Goal: Task Accomplishment & Management: Complete application form

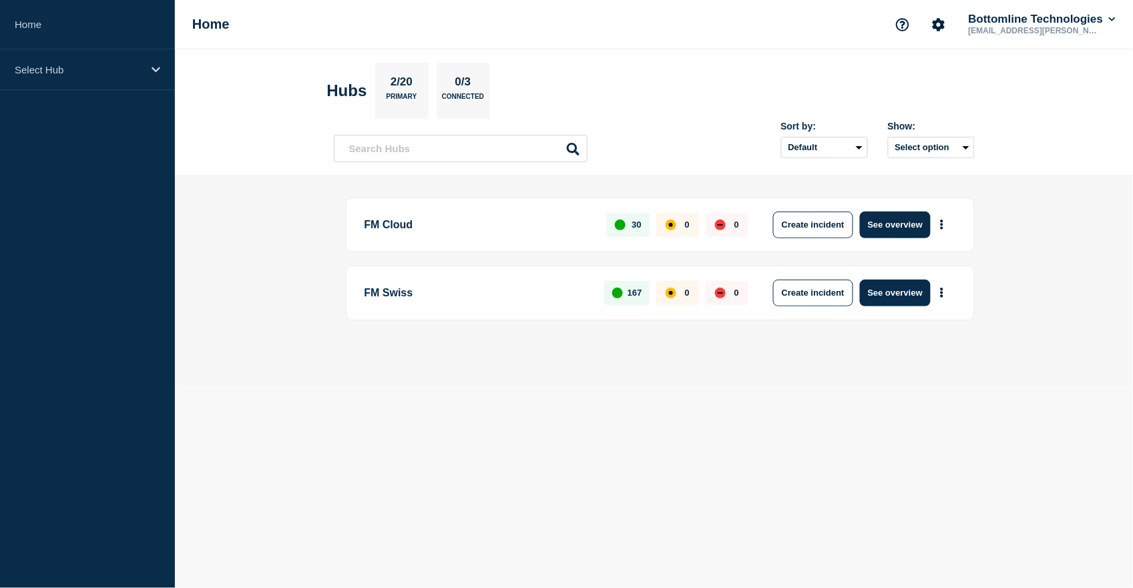
click at [403, 294] on p "FM Swiss" at bounding box center [476, 293] width 225 height 27
click at [890, 295] on button "See overview" at bounding box center [895, 293] width 71 height 27
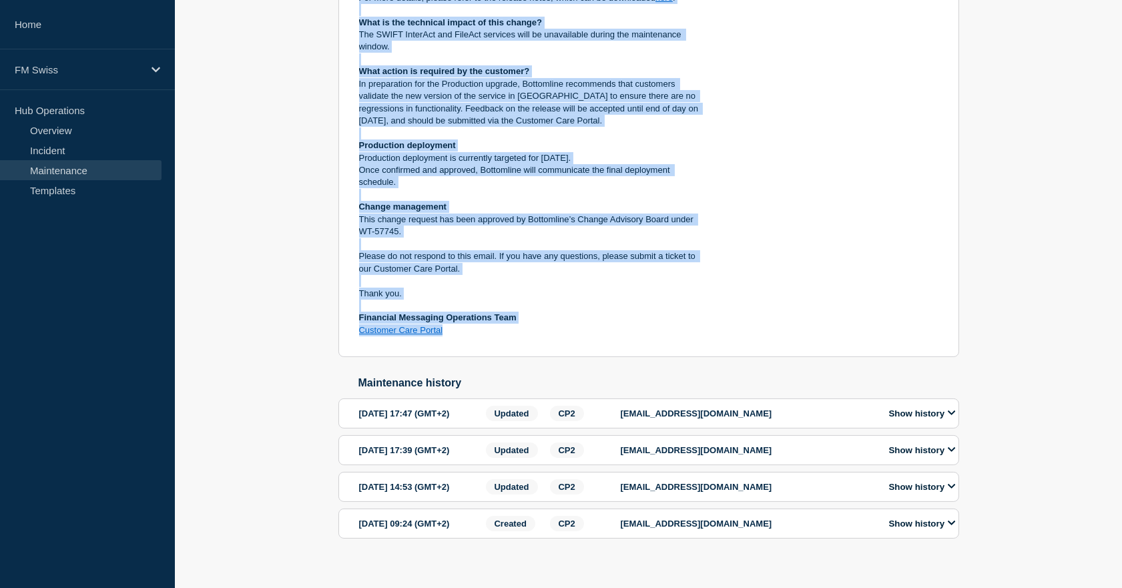
scroll to position [495, 0]
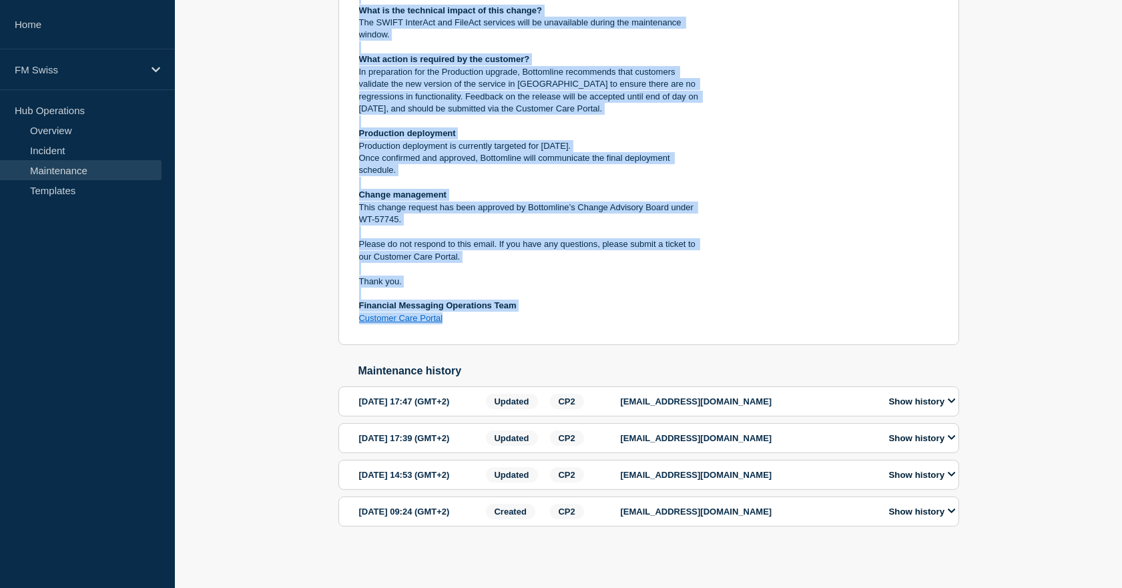
drag, startPoint x: 416, startPoint y: 296, endPoint x: 551, endPoint y: 365, distance: 151.3
click at [551, 346] on section "Closed Message Manager - SWIFT Gateway Upgrade - UAT - 04/SEP/2025 - WT-57745 m…" at bounding box center [648, 59] width 621 height 574
copy section "Message Manager - SWIFT Gateway Upgrade - UAT - 04/SEP/2025 - WT-57745 maintena…"
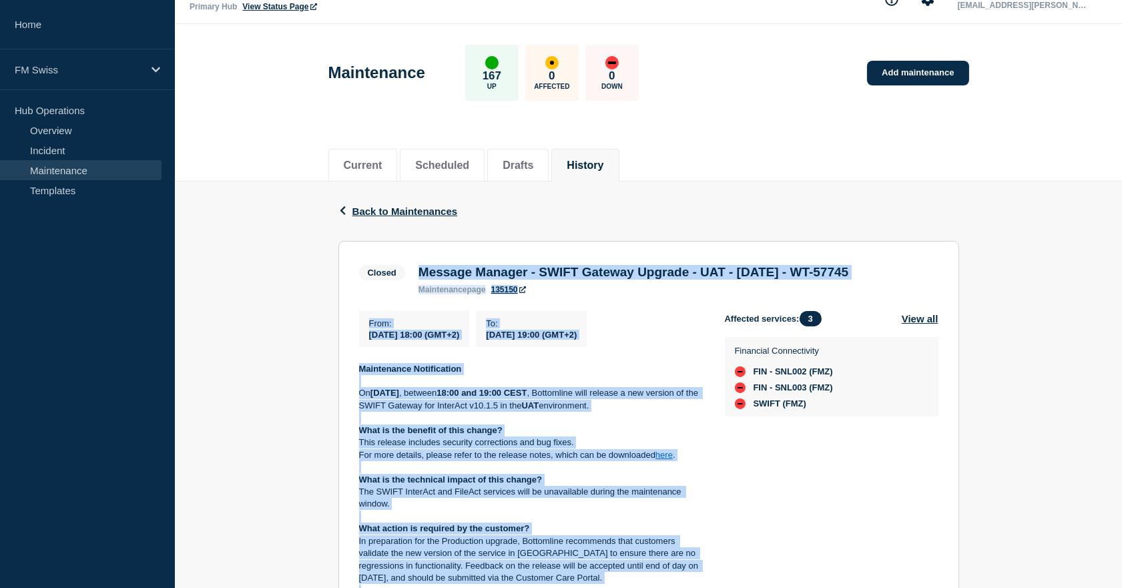
scroll to position [0, 0]
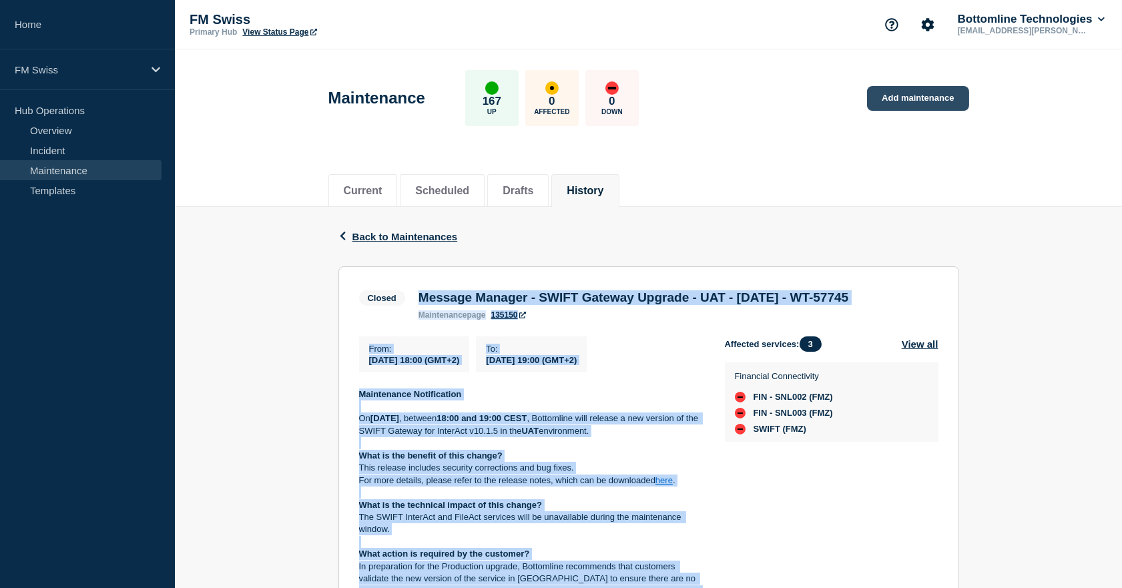
click at [917, 100] on link "Add maintenance" at bounding box center [917, 98] width 101 height 25
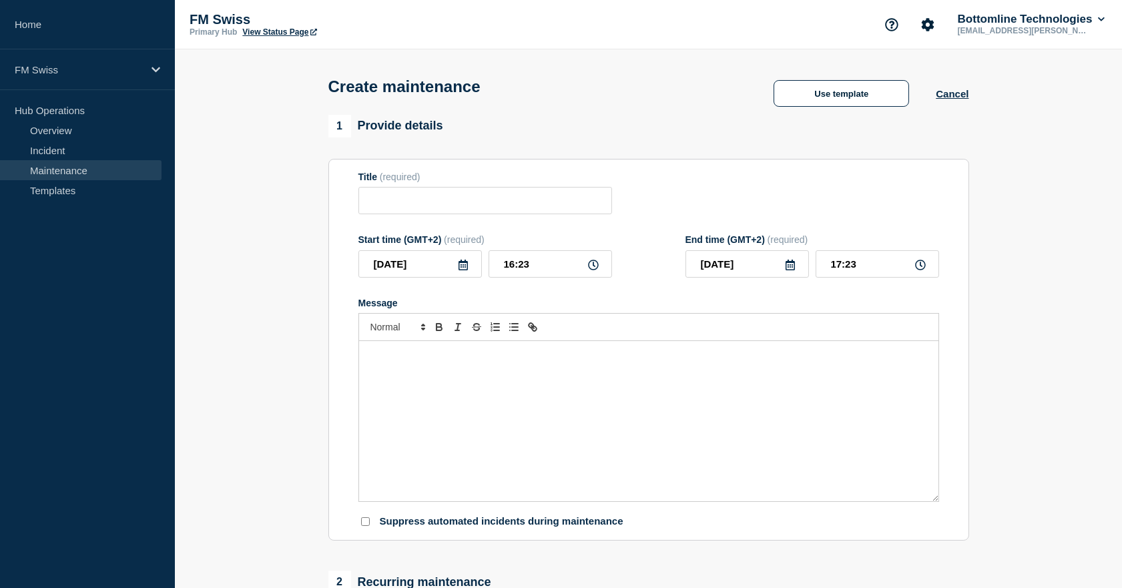
click at [503, 366] on div "Message" at bounding box center [648, 421] width 579 height 160
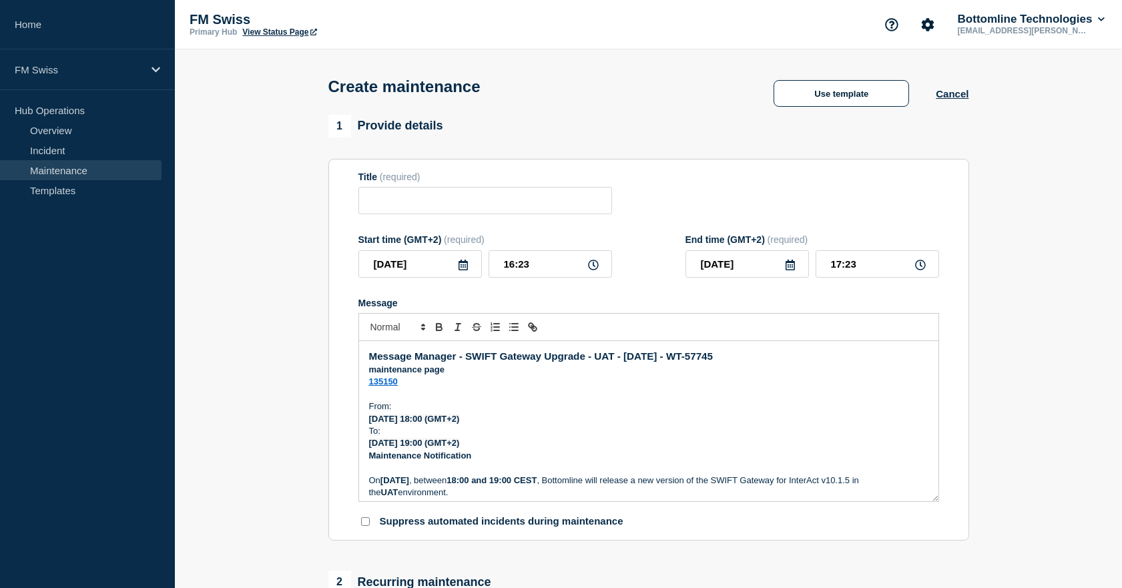
drag, startPoint x: 804, startPoint y: 360, endPoint x: 300, endPoint y: 365, distance: 503.2
click at [300, 365] on section "1 Provide details Title (required) Start time (GMT+2) (required) 2025-09-12 16:…" at bounding box center [648, 578] width 947 height 926
click at [406, 207] on input "Title" at bounding box center [485, 200] width 254 height 27
paste input "Message Manager - SWIFT Gateway Upgrade - UAT - 04/SEP/2025 - WT-57745"
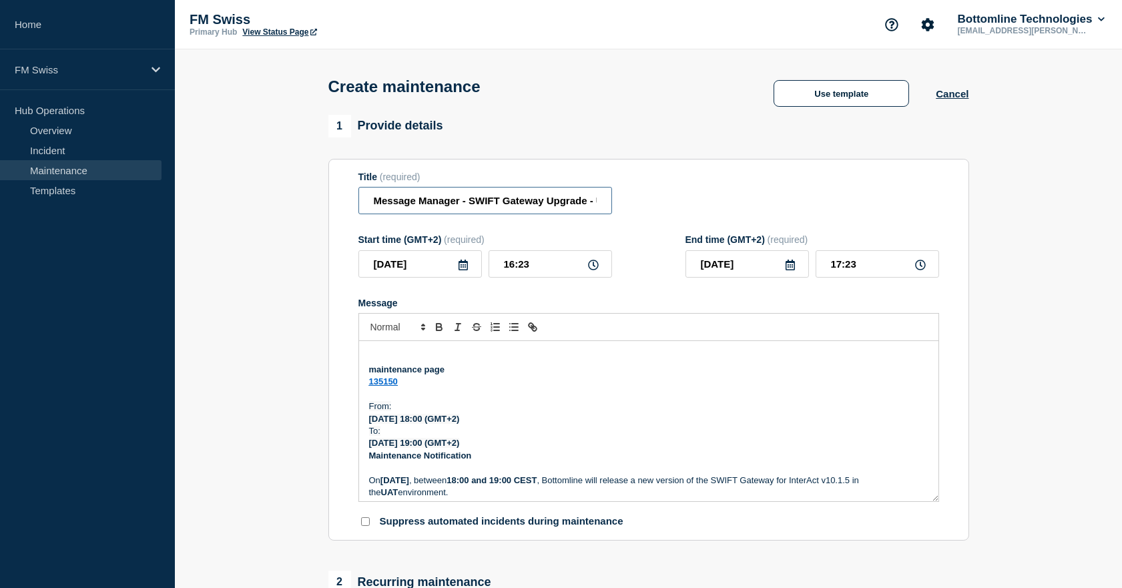
scroll to position [0, 142]
click at [484, 207] on input "Message Manager - SWIFT Gateway Upgrade - UAT - 04/SEP/2025 - WT-57745" at bounding box center [485, 200] width 254 height 27
type input "Message Manager - SWIFT Gateway Upgrade - UAT - 04/SEP/2025 - WT-57745"
click at [594, 266] on icon at bounding box center [593, 265] width 11 height 11
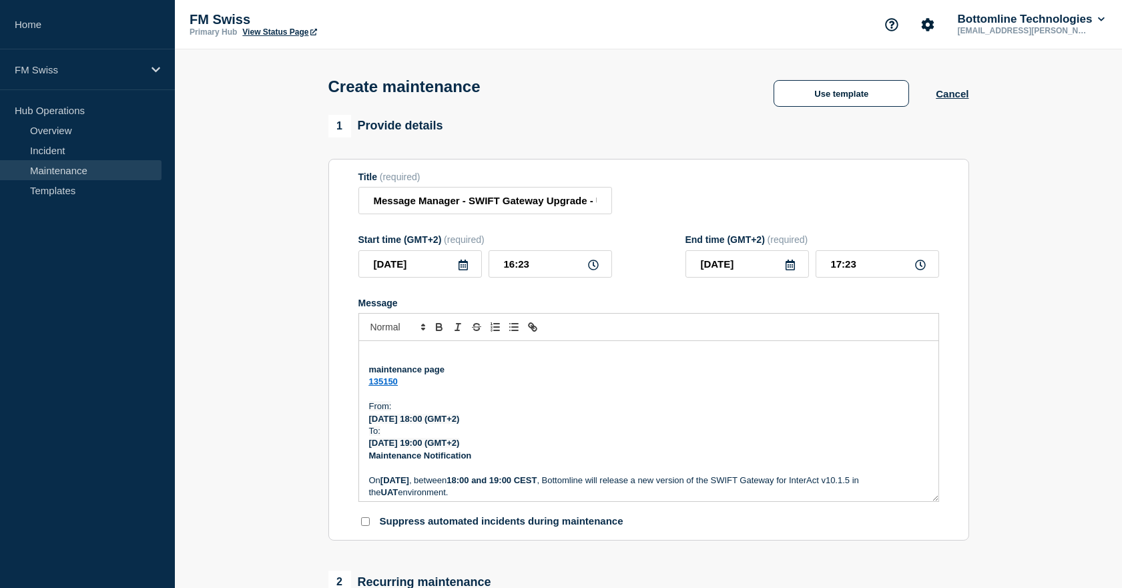
click at [594, 270] on icon at bounding box center [593, 265] width 11 height 11
click at [523, 270] on input "16:23" at bounding box center [550, 263] width 123 height 27
click at [509, 264] on input "16:23" at bounding box center [550, 263] width 123 height 27
type input "18:23"
type input "19:23"
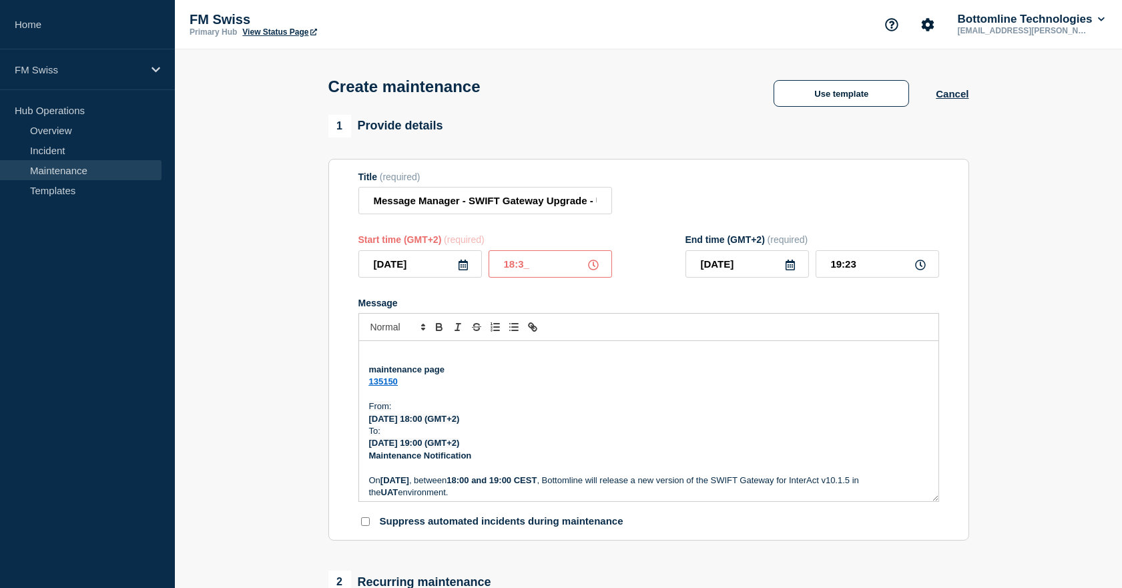
type input "18:30"
click at [846, 272] on input "19:30" at bounding box center [877, 263] width 123 height 27
drag, startPoint x: 841, startPoint y: 268, endPoint x: 831, endPoint y: 284, distance: 18.9
click at [840, 269] on input "19:30" at bounding box center [877, 263] width 123 height 27
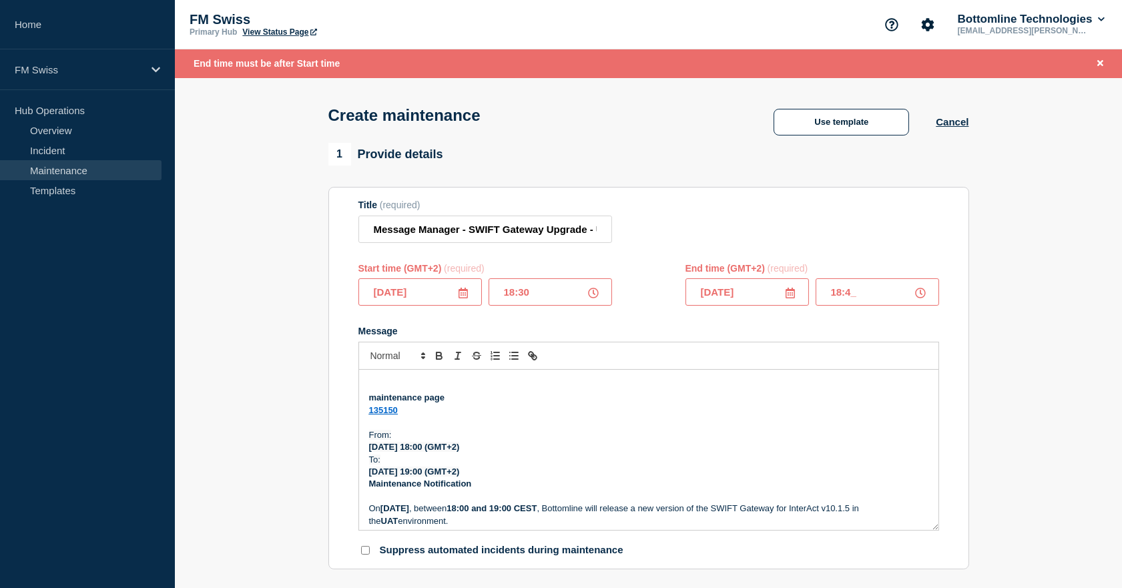
type input "18:40"
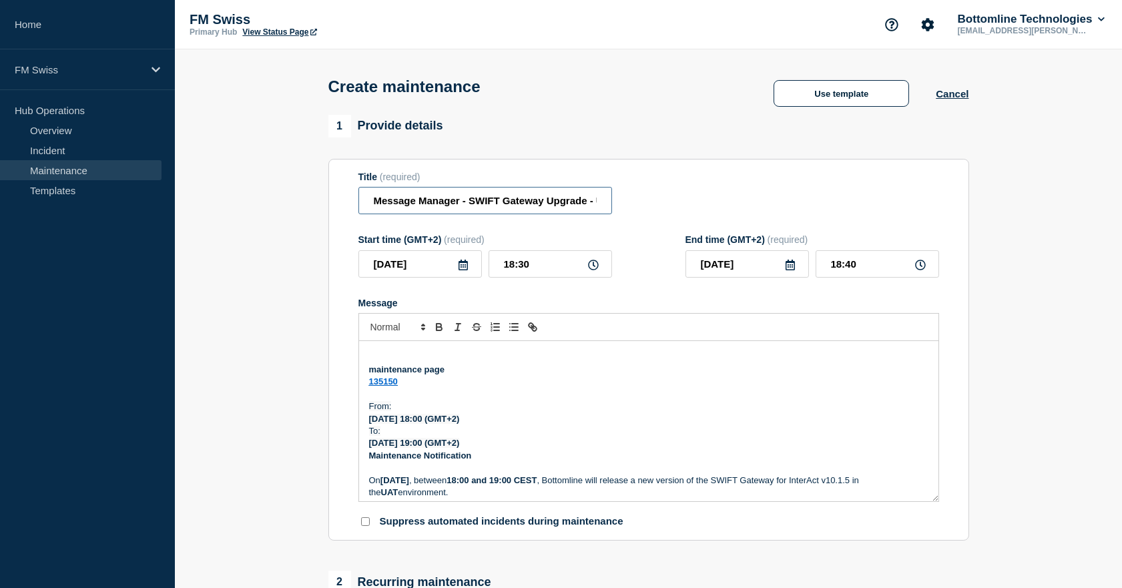
click at [572, 202] on input "Message Manager - SWIFT Gateway Upgrade - UAT - 04/SEP/2025 - WT-57745" at bounding box center [485, 200] width 254 height 27
click at [599, 206] on input "Message Manager - SWIFT Gateway Upgrade - UAT - 04/SEP/2025 - WT-" at bounding box center [485, 200] width 254 height 27
click at [601, 204] on input "Message Manager - SWIFT Gateway Upgrade - UAT - 04/SEP/2025 - WT-" at bounding box center [485, 200] width 254 height 27
click at [597, 202] on input "Message Manager - SWIFT Gateway Upgrade - UAT - 04/SEP/2025 - WT-" at bounding box center [485, 200] width 254 height 27
paste input "WT-59071"
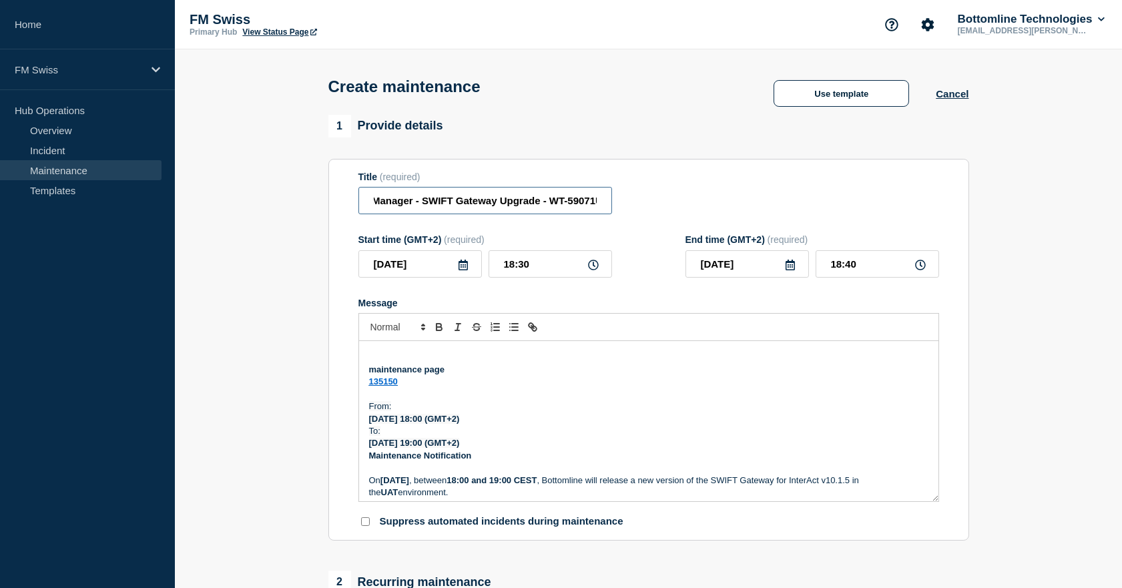
type input "Message Manager - SWIFT Gateway Upgrade - WT-59071UAT - 04/SEP/2025 - WT-"
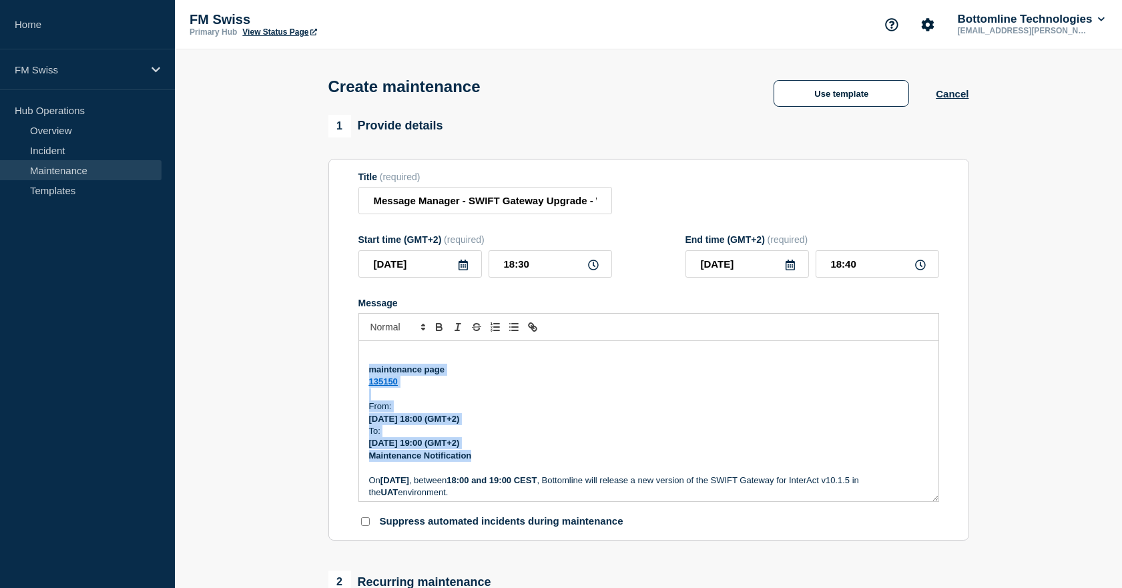
drag, startPoint x: 368, startPoint y: 371, endPoint x: 487, endPoint y: 452, distance: 144.0
click at [487, 452] on div "maintenance page 135150 From: 2025-09-04 18:00 (GMT+2) To: 2025-09-04 19:00 (GM…" at bounding box center [648, 421] width 579 height 160
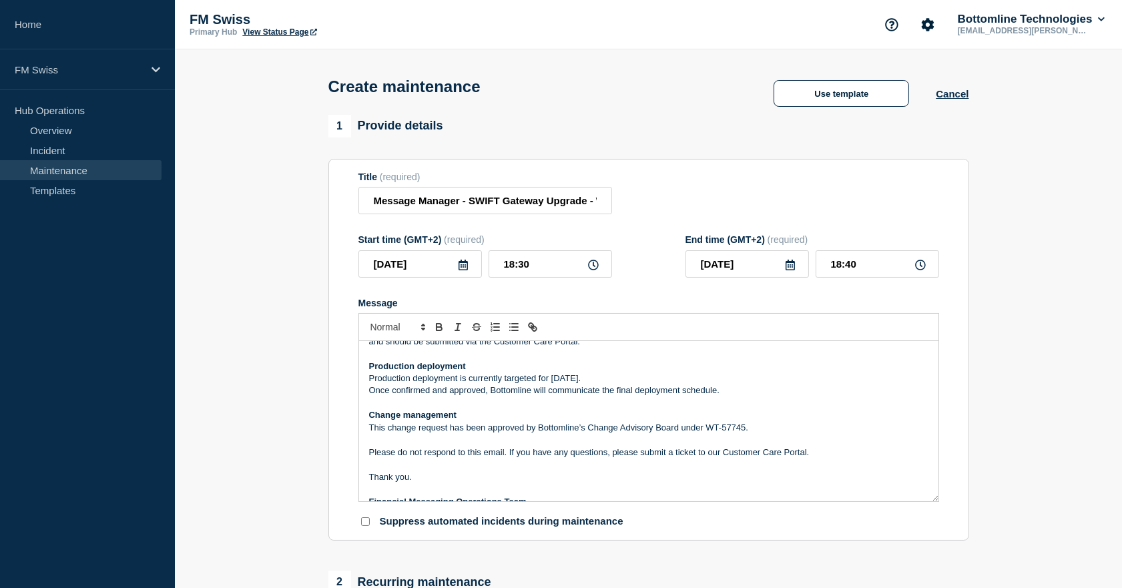
scroll to position [222, 0]
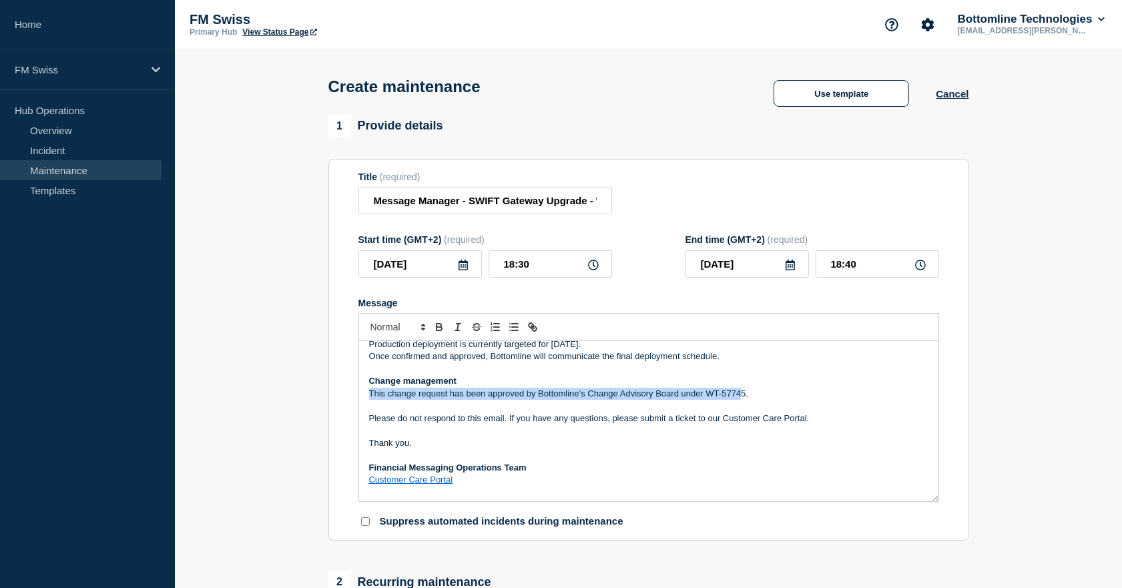
drag, startPoint x: 710, startPoint y: 388, endPoint x: 743, endPoint y: 394, distance: 33.2
click at [743, 394] on div "On Friday 12th September 2025 , between 18:00 and 19:00 CEST , Bottomline will …" at bounding box center [648, 421] width 579 height 160
click at [743, 394] on span "This change request has been approved by Bottomline’s Change Advisory Board und…" at bounding box center [559, 393] width 380 height 10
drag, startPoint x: 742, startPoint y: 395, endPoint x: 721, endPoint y: 397, distance: 21.5
click at [721, 397] on span "This change request has been approved by Bottomline’s Change Advisory Board und…" at bounding box center [559, 393] width 380 height 10
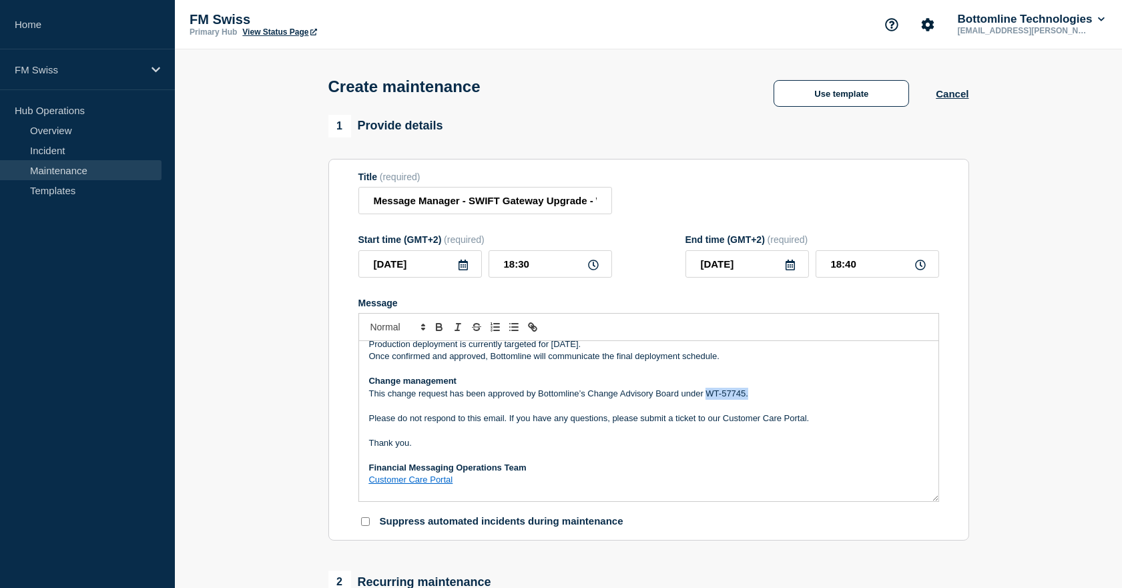
drag, startPoint x: 748, startPoint y: 394, endPoint x: 705, endPoint y: 394, distance: 42.7
click at [705, 394] on span "This change request has been approved by Bottomline’s Change Advisory Board und…" at bounding box center [559, 393] width 380 height 10
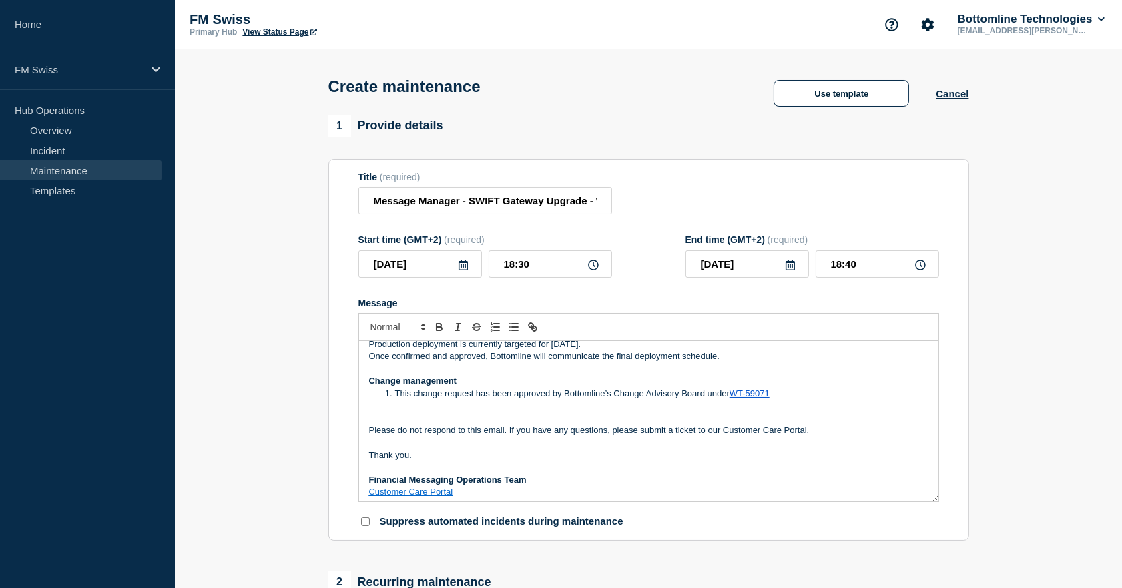
click at [392, 396] on li "This change request has been approved by Bottomline’s Change Advisory Board und…" at bounding box center [655, 394] width 547 height 12
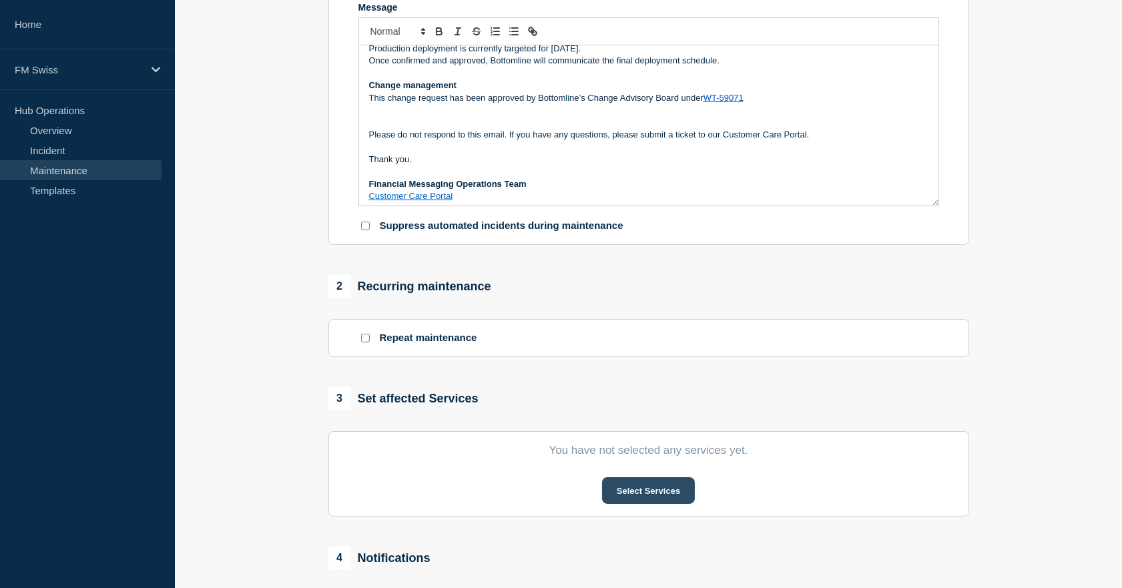
scroll to position [296, 0]
click at [625, 489] on button "Select Services" at bounding box center [648, 490] width 93 height 27
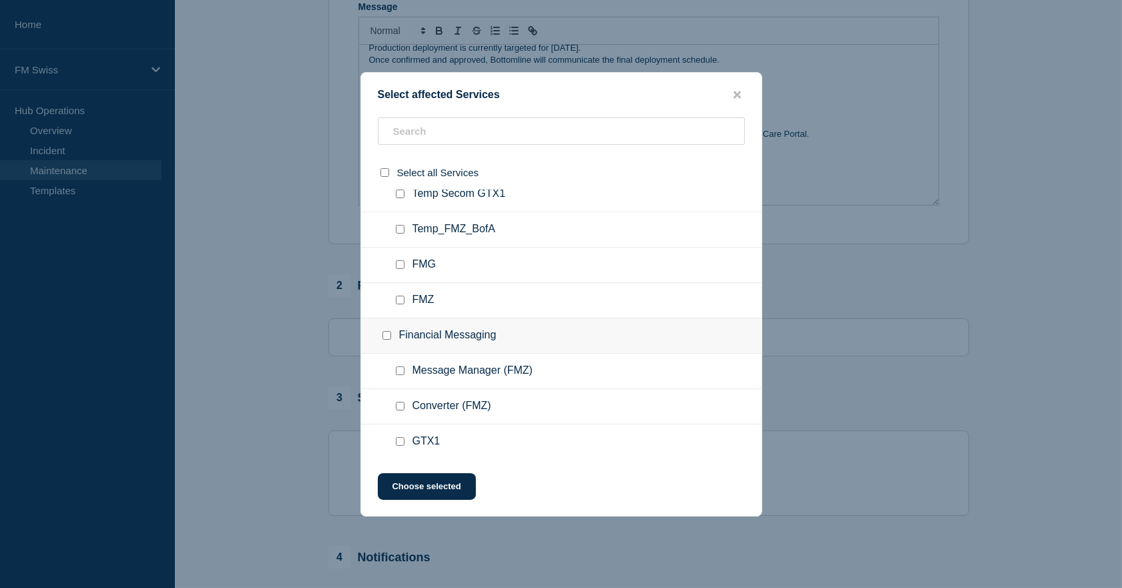
scroll to position [49, 0]
click at [398, 372] on div at bounding box center [402, 370] width 19 height 13
click at [399, 366] on input "Message Manager (FMZ) checkbox" at bounding box center [400, 370] width 9 height 9
checkbox input "true"
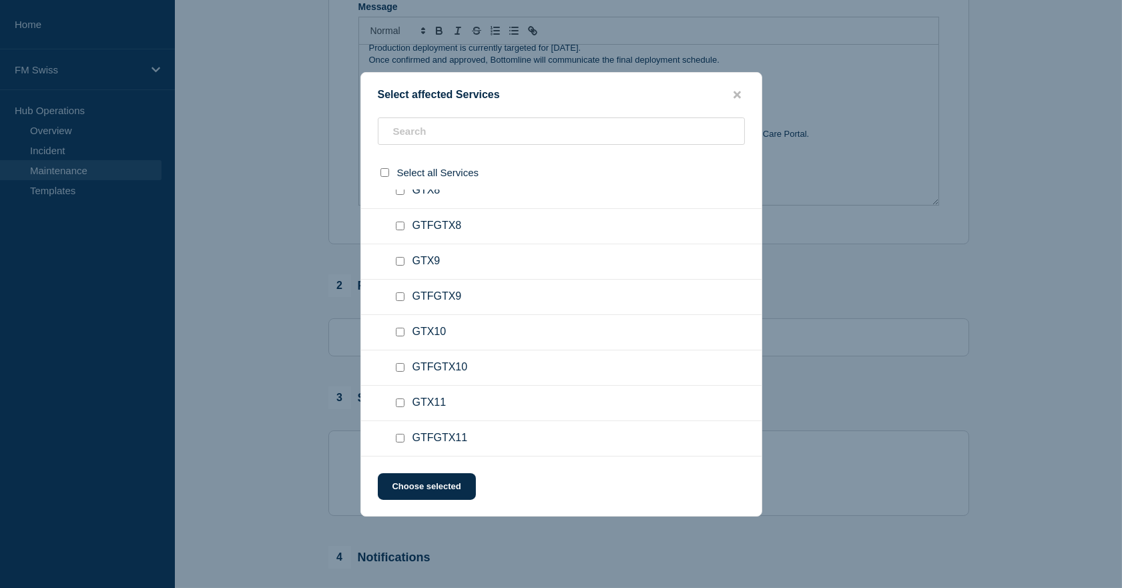
scroll to position [816, 0]
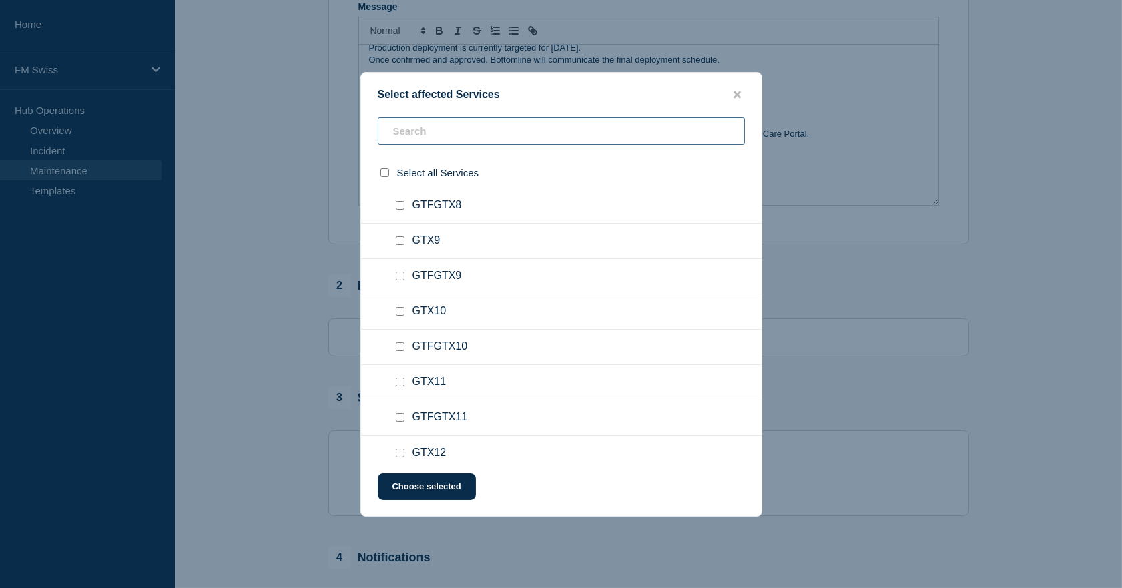
click at [510, 131] on input "text" at bounding box center [561, 130] width 367 height 27
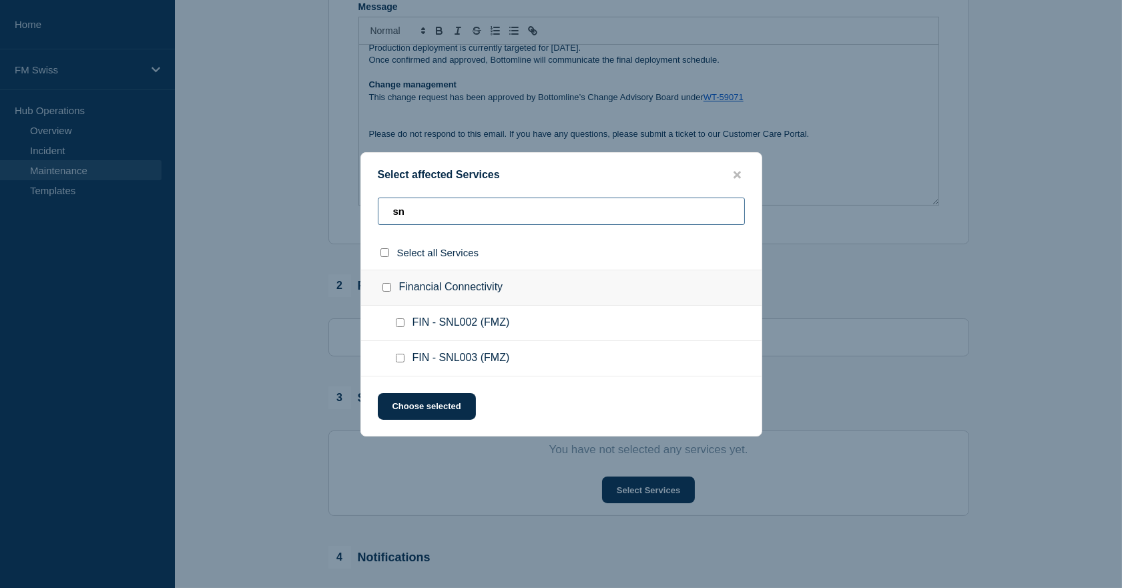
scroll to position [0, 0]
type input "snl"
click at [398, 326] on input "FIN - SNL002 (FMZ) checkbox" at bounding box center [400, 322] width 9 height 9
checkbox input "true"
click at [397, 358] on input "FIN - SNL003 (FMZ) checkbox" at bounding box center [400, 358] width 9 height 9
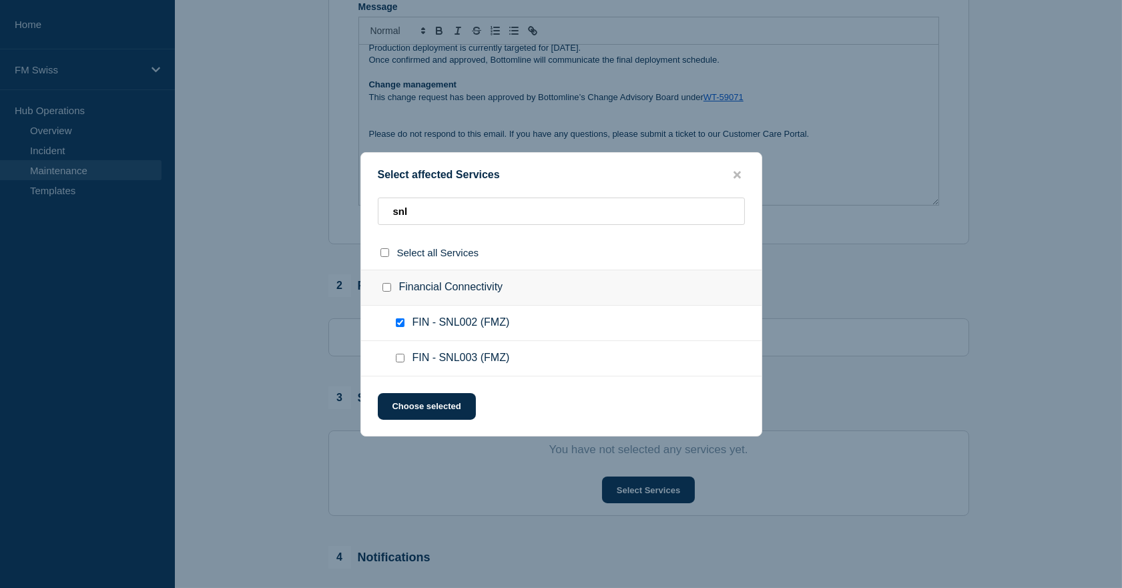
checkbox input "true"
click at [429, 398] on button "Choose selected" at bounding box center [427, 406] width 98 height 27
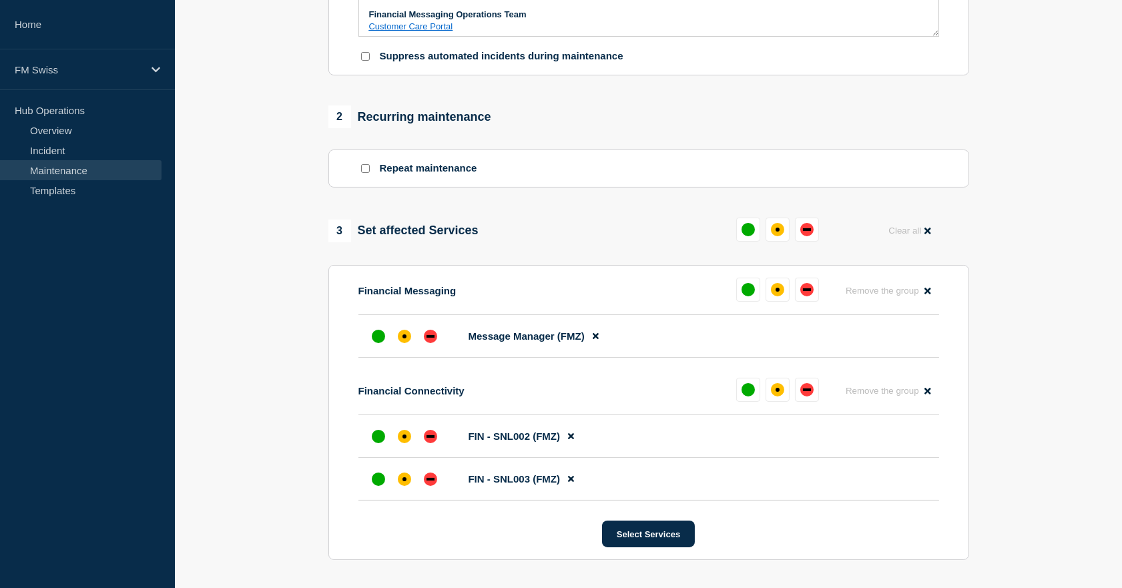
scroll to position [469, 0]
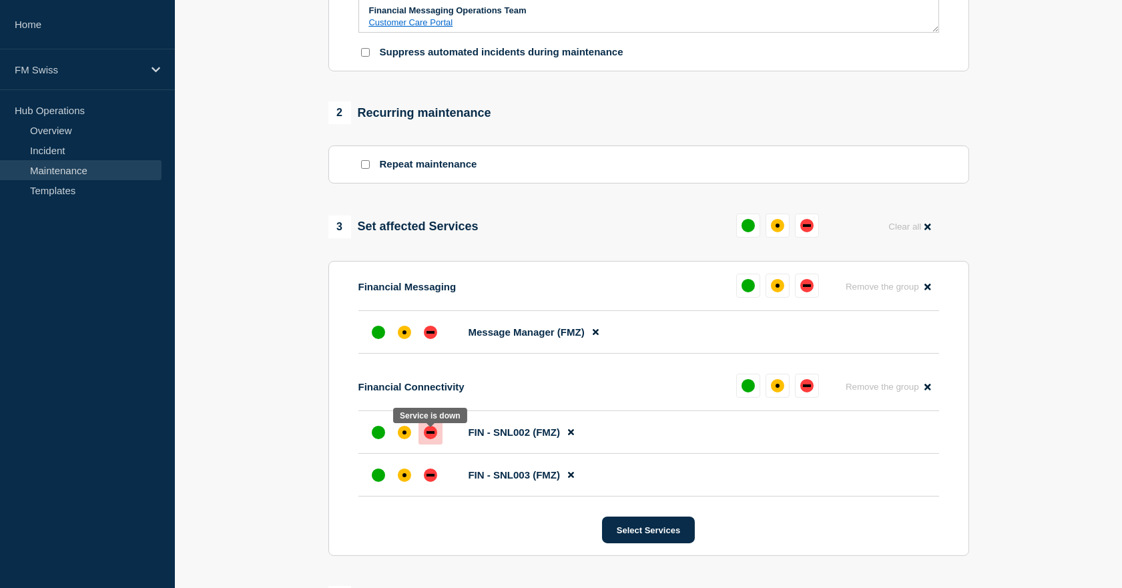
click at [425, 434] on div "down" at bounding box center [430, 432] width 13 height 13
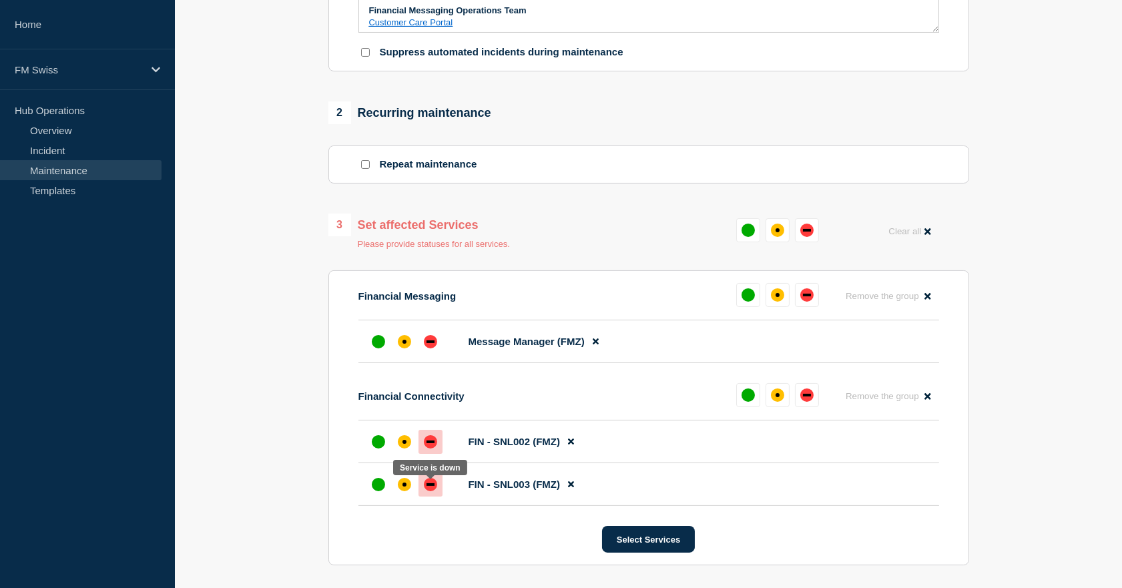
click at [430, 486] on div "down" at bounding box center [430, 484] width 8 height 3
click at [402, 344] on div "affected" at bounding box center [404, 342] width 4 height 4
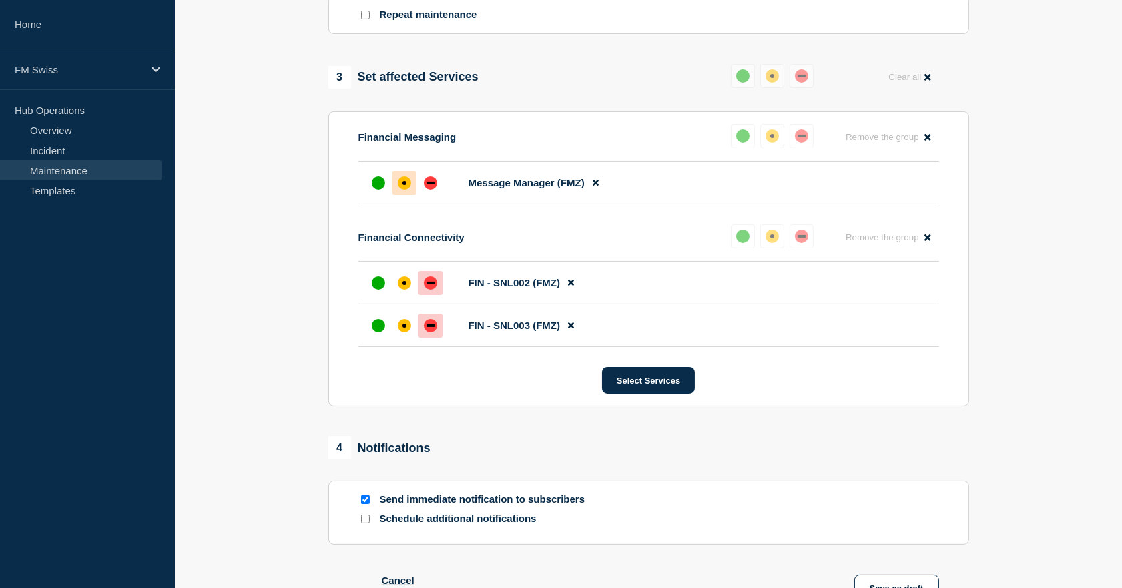
scroll to position [667, 0]
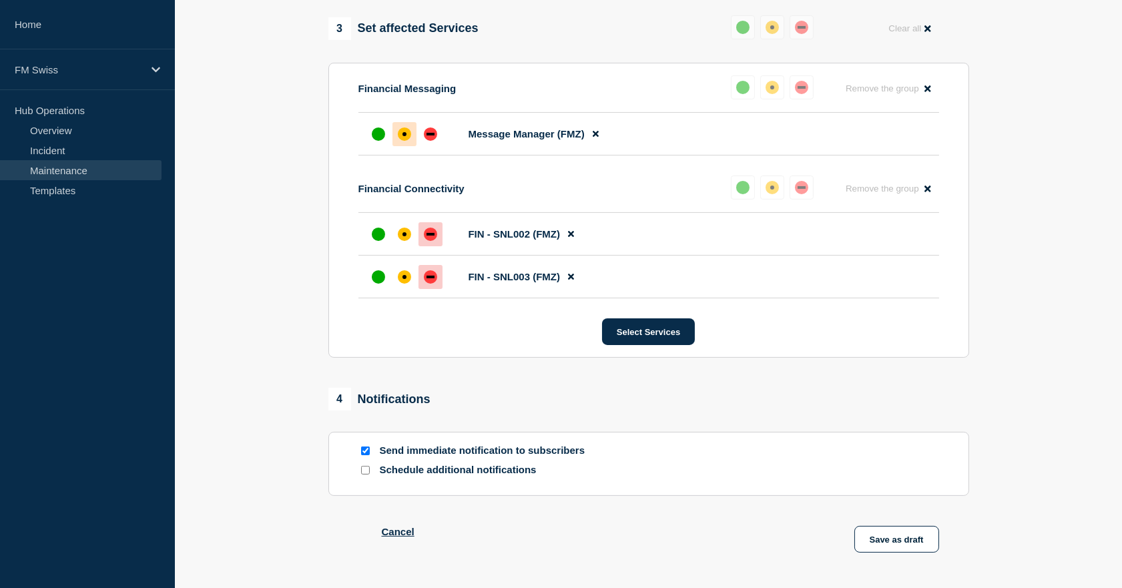
click at [365, 454] on input "Send immediate notification to subscribers" at bounding box center [365, 450] width 9 height 9
checkbox input "false"
click at [885, 545] on button "Save as draft" at bounding box center [896, 539] width 85 height 27
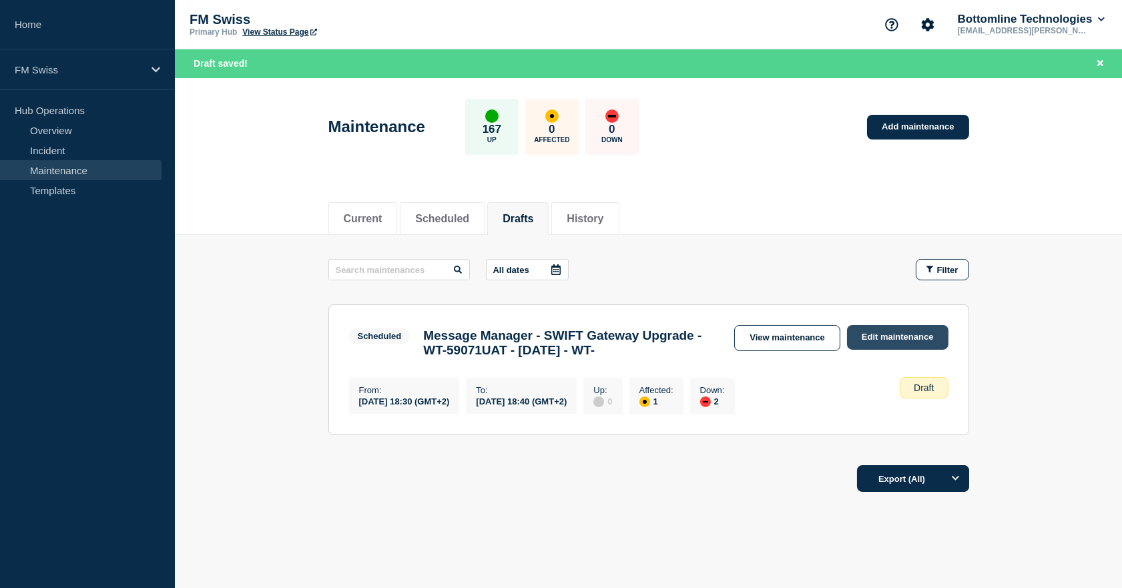
click at [881, 342] on link "Edit maintenance" at bounding box center [897, 337] width 101 height 25
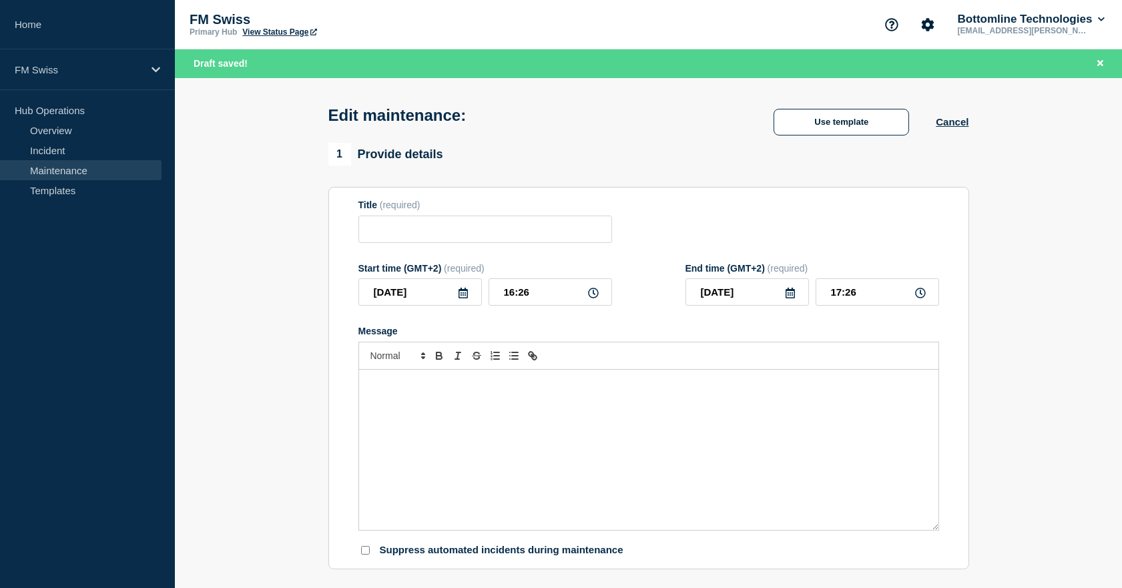
type input "Message Manager - SWIFT Gateway Upgrade - WT-59071UAT - 04/SEP/2025 - WT-"
type input "18:30"
type input "18:40"
checkbox input "false"
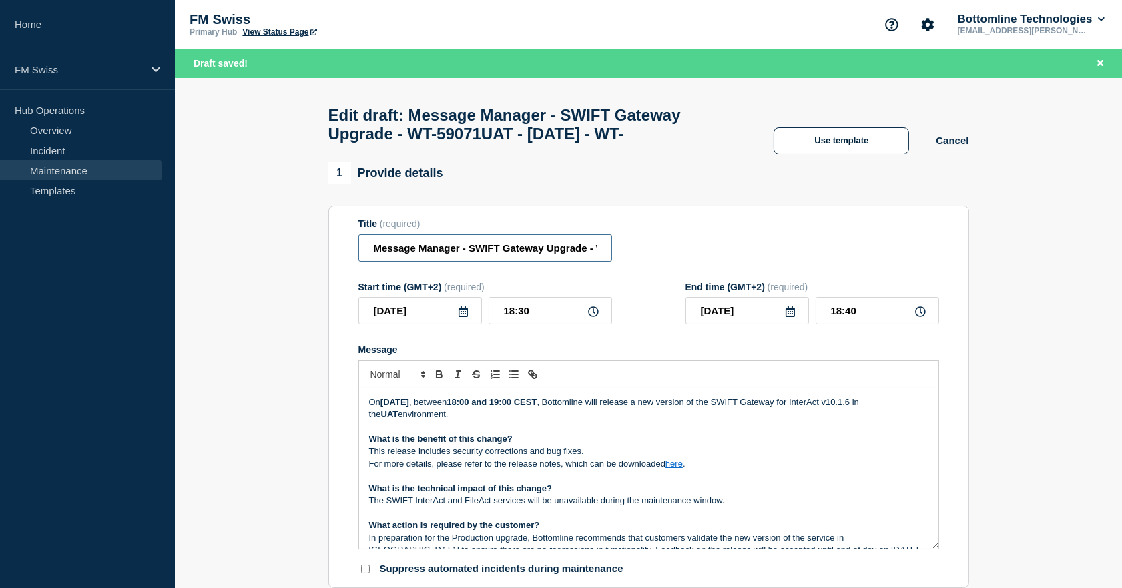
click at [525, 262] on input "Message Manager - SWIFT Gateway Upgrade - WT-59071UAT - 04/SEP/2025 - WT-" at bounding box center [485, 247] width 254 height 27
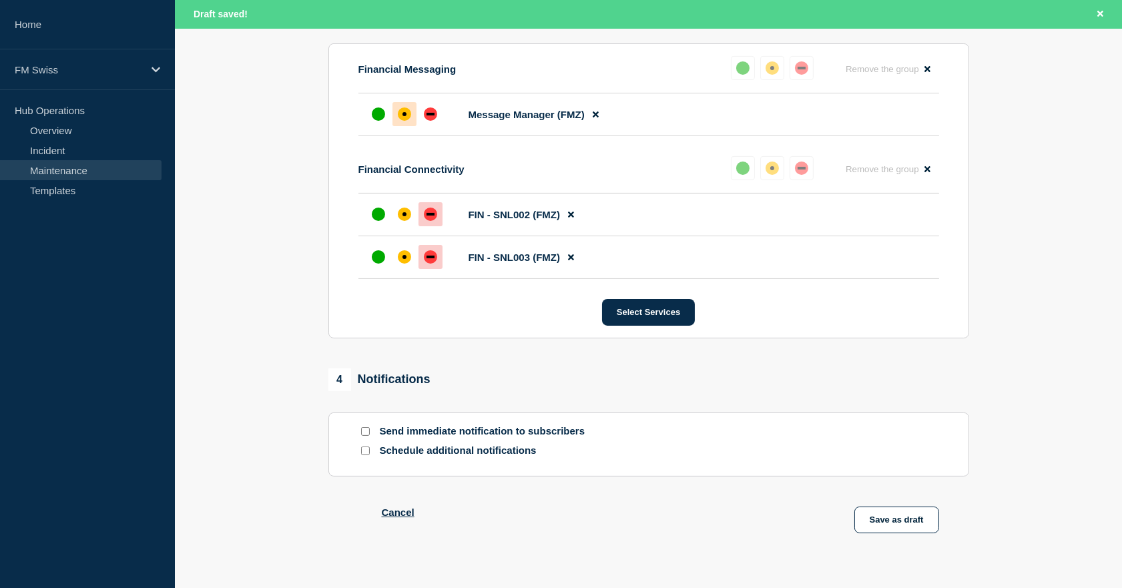
scroll to position [741, 0]
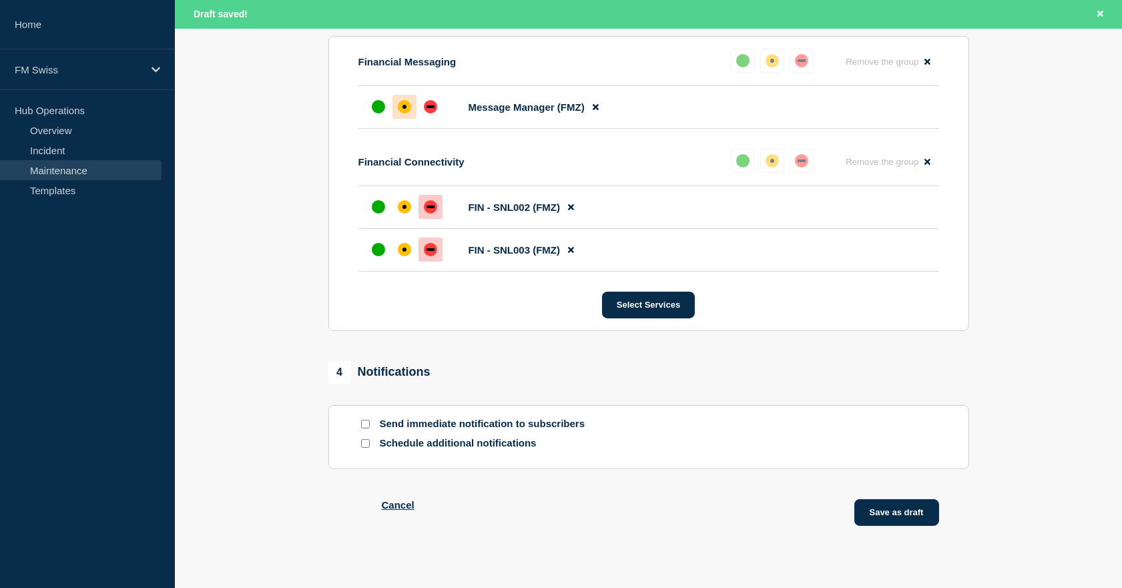
type input "Message Manager - SWIFT Gateway Upgrade - WT-59071UAT - 12/SEP/2025 - WT-"
click at [879, 521] on button "Save as draft" at bounding box center [896, 512] width 85 height 27
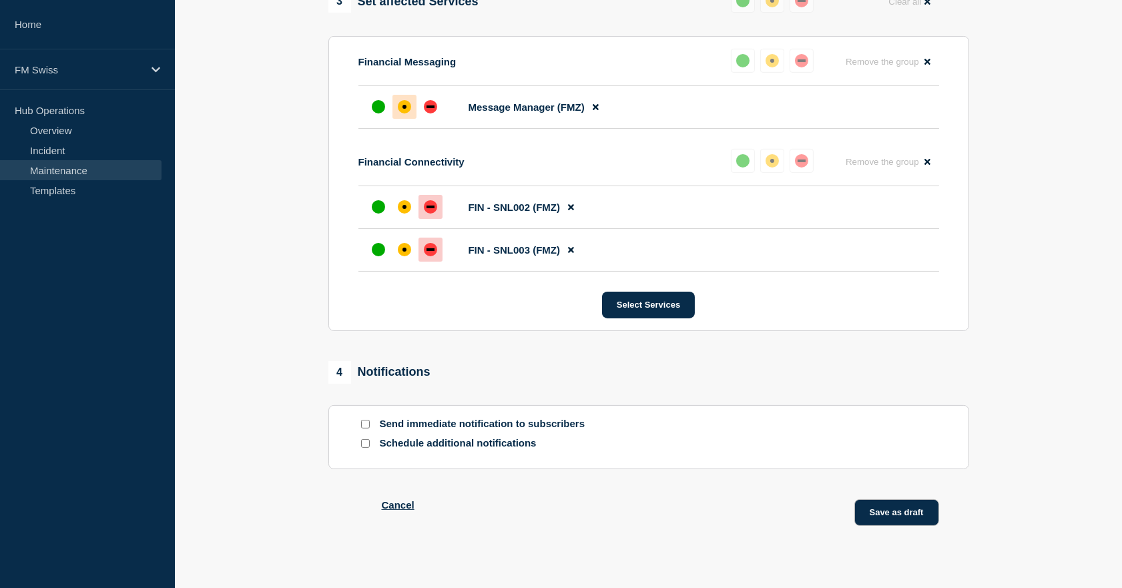
scroll to position [713, 0]
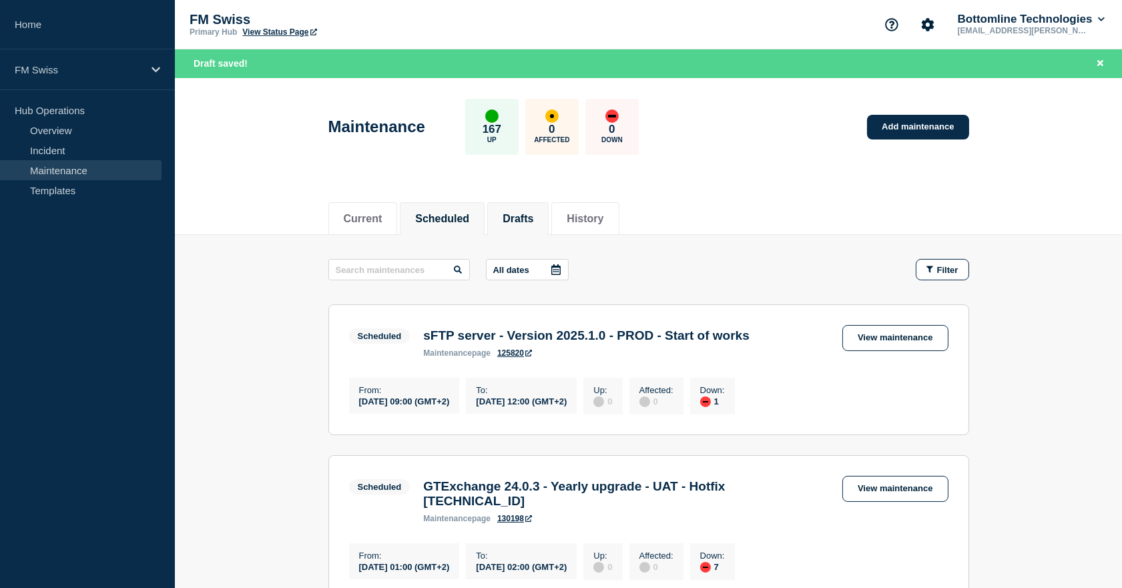
click at [533, 213] on button "Drafts" at bounding box center [518, 219] width 31 height 12
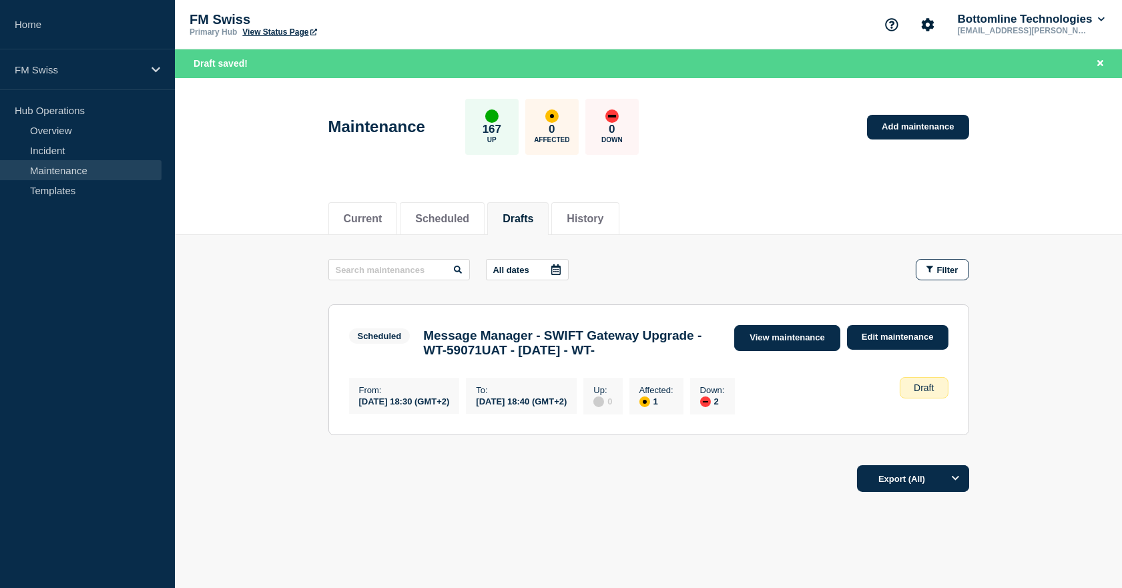
click at [776, 334] on link "View maintenance" at bounding box center [786, 338] width 105 height 26
